Goal: Task Accomplishment & Management: Manage account settings

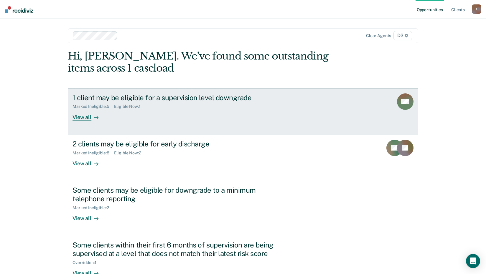
click at [75, 118] on div "View all" at bounding box center [88, 114] width 33 height 11
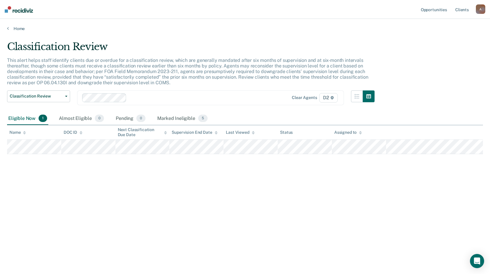
click at [6, 28] on div "Home" at bounding box center [245, 25] width 490 height 12
click at [9, 28] on link "Home" at bounding box center [245, 28] width 476 height 5
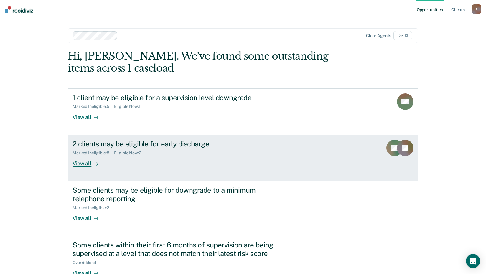
click at [77, 166] on div "View all" at bounding box center [88, 160] width 33 height 11
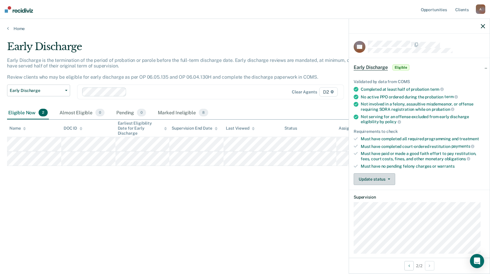
click at [366, 179] on button "Update status" at bounding box center [375, 179] width 42 height 12
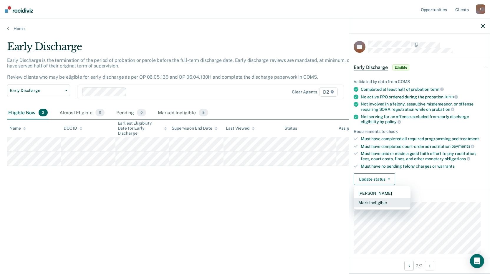
click at [366, 202] on button "Mark Ineligible" at bounding box center [382, 202] width 57 height 9
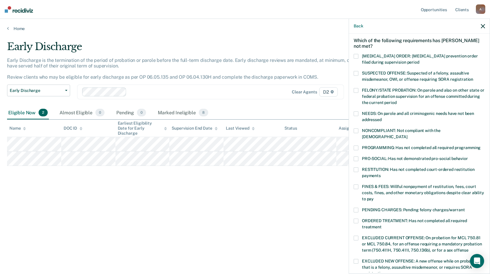
scroll to position [59, 0]
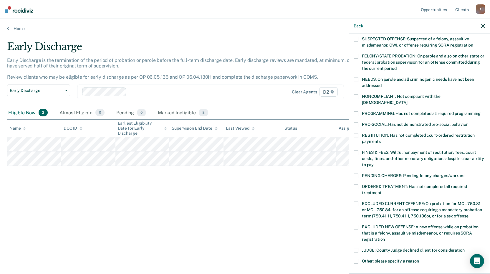
click at [357, 150] on span at bounding box center [356, 152] width 5 height 5
click at [355, 111] on span at bounding box center [356, 113] width 5 height 5
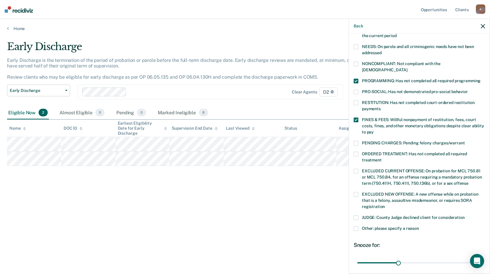
scroll to position [137, 0]
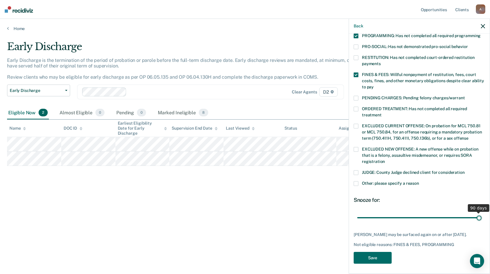
drag, startPoint x: 397, startPoint y: 212, endPoint x: 486, endPoint y: 223, distance: 89.7
type input "90"
click at [482, 223] on input "range" at bounding box center [419, 217] width 124 height 10
click at [377, 254] on button "Save" at bounding box center [373, 258] width 38 height 12
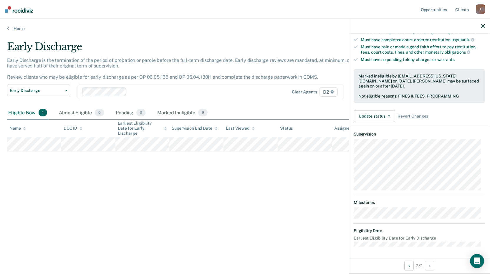
scroll to position [57, 0]
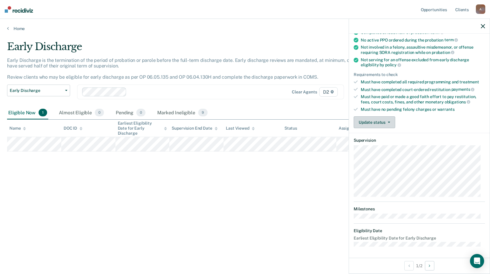
click at [371, 121] on button "Update status" at bounding box center [375, 122] width 42 height 12
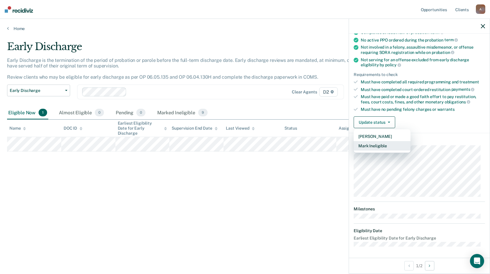
click at [370, 145] on button "Mark Ineligible" at bounding box center [382, 145] width 57 height 9
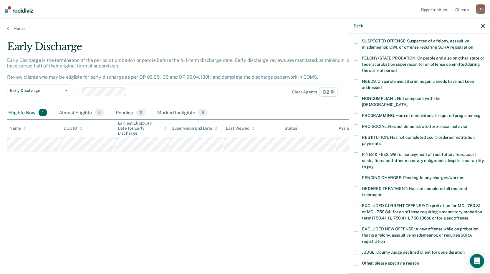
click at [356, 152] on span at bounding box center [356, 154] width 5 height 5
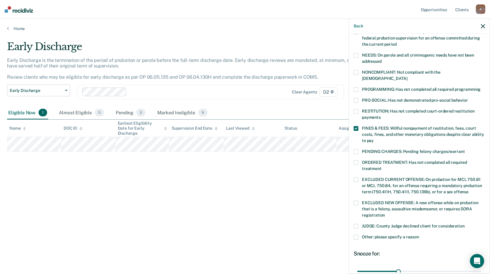
scroll to position [116, 0]
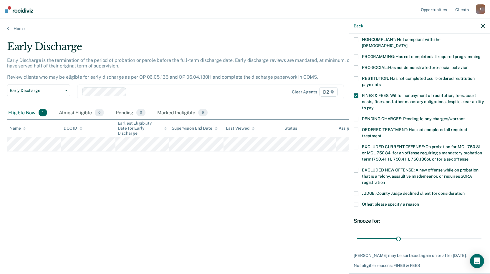
click at [357, 128] on span at bounding box center [356, 130] width 5 height 5
click at [435, 202] on label "Other: please specify a reason" at bounding box center [419, 205] width 131 height 6
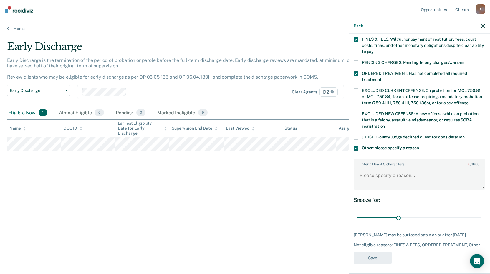
scroll to position [172, 0]
click at [358, 146] on span at bounding box center [356, 148] width 5 height 5
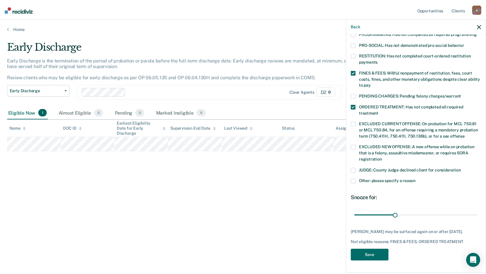
scroll to position [137, 0]
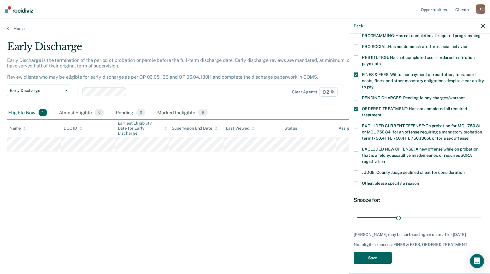
click at [375, 254] on button "Save" at bounding box center [373, 258] width 38 height 12
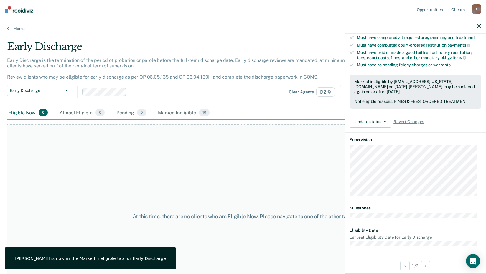
scroll to position [100, 0]
click at [11, 27] on link "Home" at bounding box center [243, 28] width 472 height 5
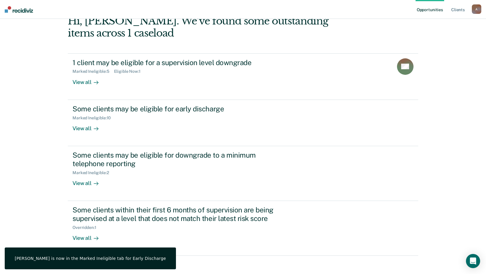
scroll to position [40, 0]
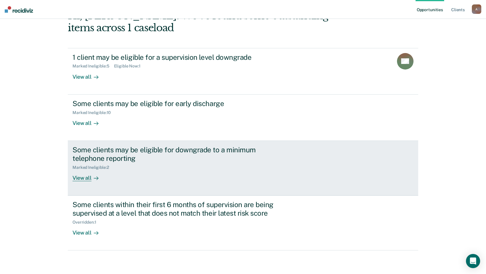
click at [74, 179] on div "View all" at bounding box center [88, 175] width 33 height 11
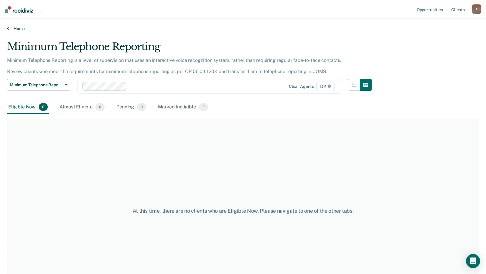
click at [13, 30] on link "Home" at bounding box center [243, 28] width 472 height 5
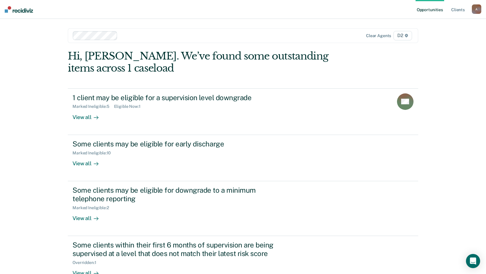
click at [14, 10] on img at bounding box center [19, 9] width 28 height 6
